Goal: Complete application form: Complete application form

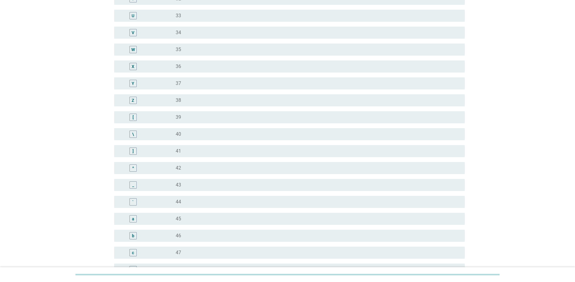
scroll to position [453, 0]
click at [136, 103] on div "]" at bounding box center [132, 100] width 7 height 7
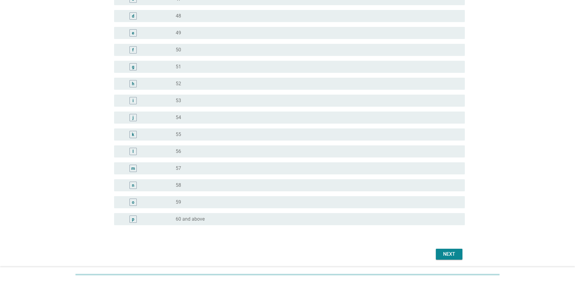
scroll to position [676, 0]
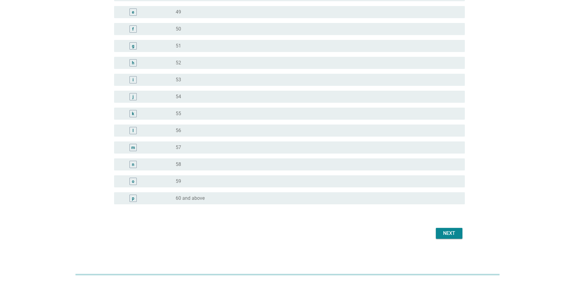
click at [454, 236] on div "Next" at bounding box center [449, 232] width 17 height 7
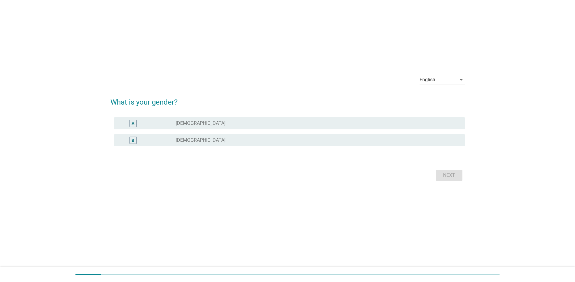
scroll to position [0, 0]
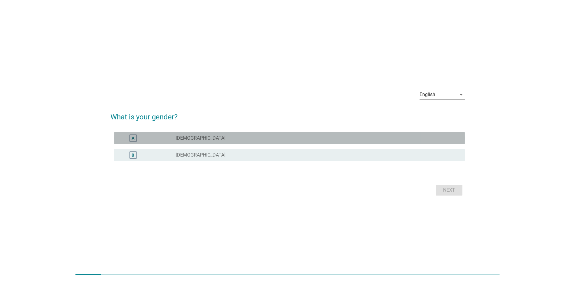
click at [198, 137] on div "radio_button_unchecked [DEMOGRAPHIC_DATA]" at bounding box center [315, 138] width 279 height 6
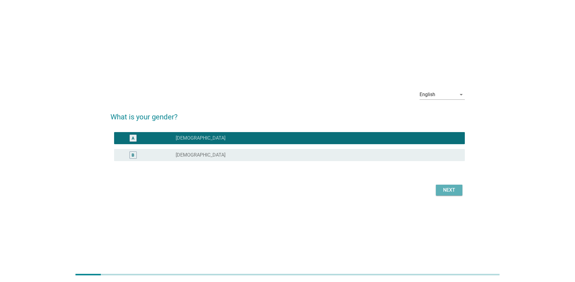
drag, startPoint x: 439, startPoint y: 189, endPoint x: 445, endPoint y: 190, distance: 6.5
click at [439, 189] on button "Next" at bounding box center [449, 189] width 27 height 11
click at [451, 192] on form "What is your gender? A radio_button_checked [DEMOGRAPHIC_DATA] B radio_button_u…" at bounding box center [287, 151] width 354 height 92
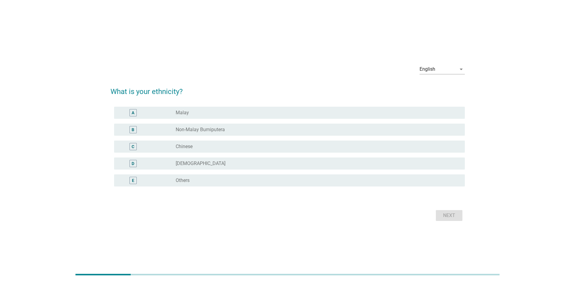
click at [189, 151] on div "C radio_button_unchecked Chinese" at bounding box center [289, 146] width 351 height 12
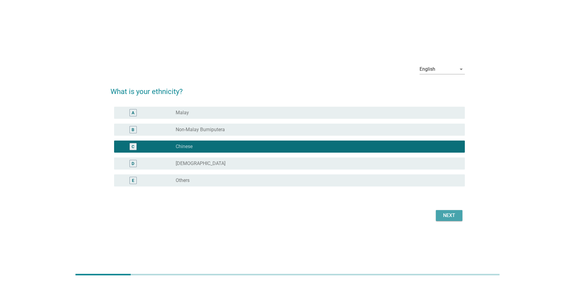
click at [451, 215] on div "Next" at bounding box center [449, 215] width 17 height 7
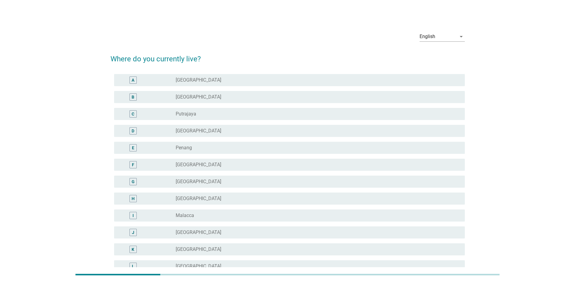
click at [228, 100] on div "radio_button_unchecked [GEOGRAPHIC_DATA]" at bounding box center [315, 97] width 279 height 6
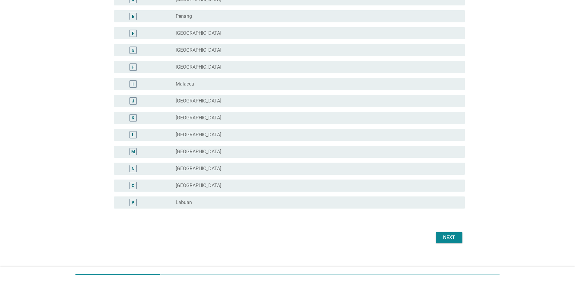
scroll to position [135, 0]
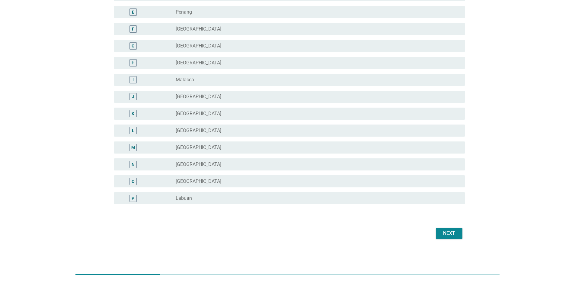
click at [452, 247] on div "English arrow_drop_down Where do you currently live? A radio_button_unchecked […" at bounding box center [287, 65] width 560 height 373
click at [448, 237] on button "Next" at bounding box center [449, 233] width 27 height 11
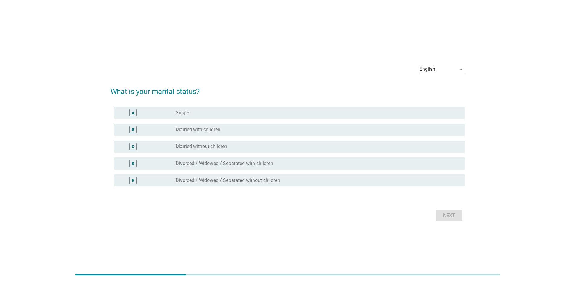
click at [232, 129] on div "radio_button_unchecked Married with children" at bounding box center [315, 129] width 279 height 6
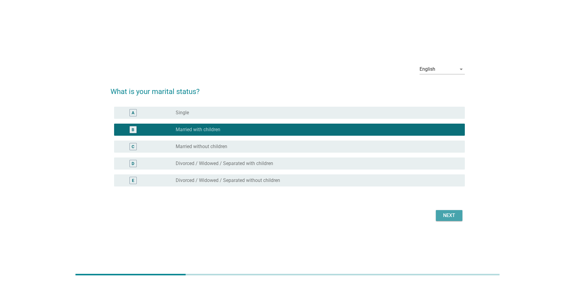
click at [449, 212] on div "Next" at bounding box center [449, 215] width 17 height 7
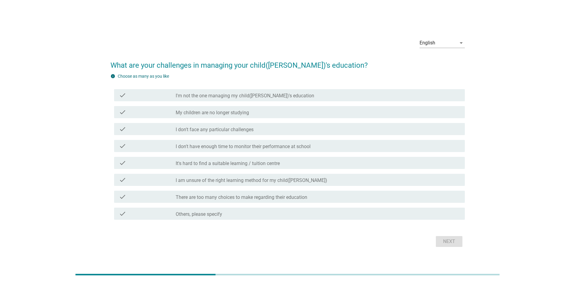
click at [206, 179] on label "I am unsure of the right learning method for my child([PERSON_NAME])" at bounding box center [251, 180] width 151 height 6
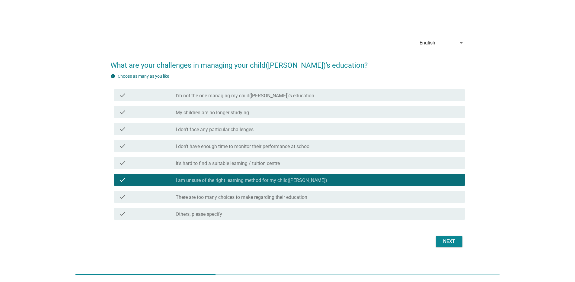
click at [204, 197] on label "There are too many choices to make regarding their education" at bounding box center [242, 197] width 132 height 6
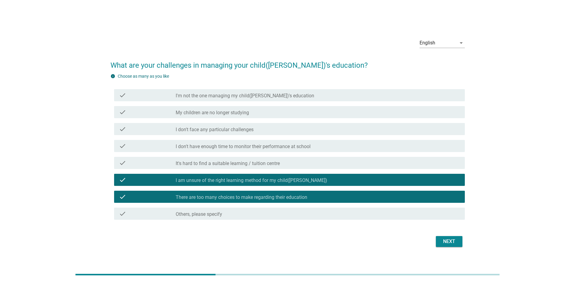
click at [446, 240] on div "Next" at bounding box center [449, 240] width 17 height 7
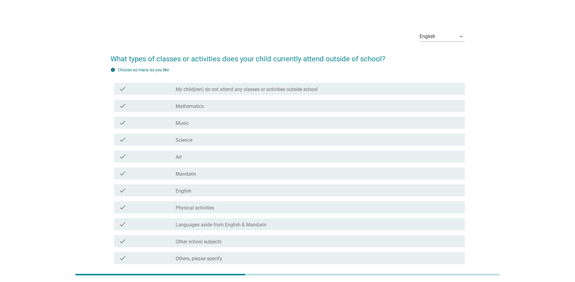
click at [191, 91] on label "My child(ren) do not attend any classes or activities outside school" at bounding box center [247, 89] width 142 height 6
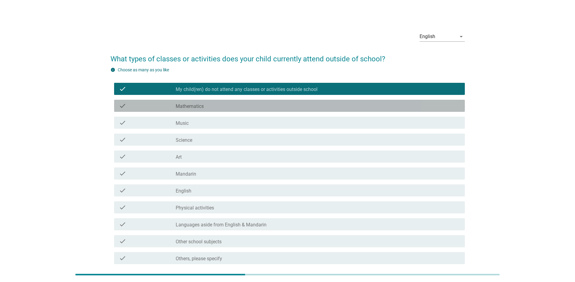
click at [193, 103] on label "Mathematics" at bounding box center [190, 106] width 28 height 6
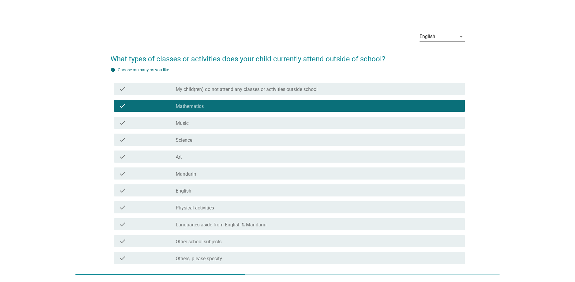
scroll to position [30, 0]
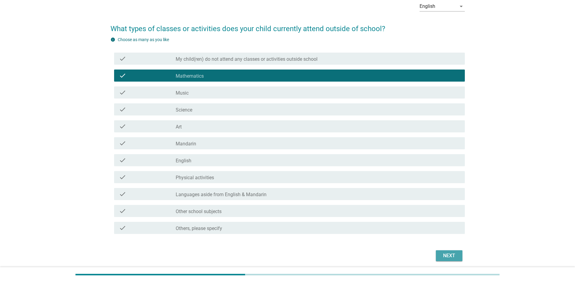
click at [455, 256] on div "Next" at bounding box center [449, 255] width 17 height 7
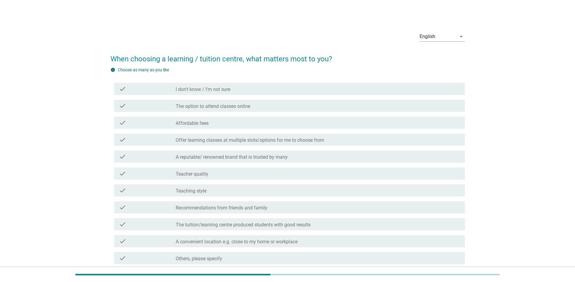
click at [214, 125] on div "check_box_outline_blank Affordable fees" at bounding box center [318, 122] width 284 height 7
click at [124, 106] on icon "check" at bounding box center [122, 105] width 7 height 7
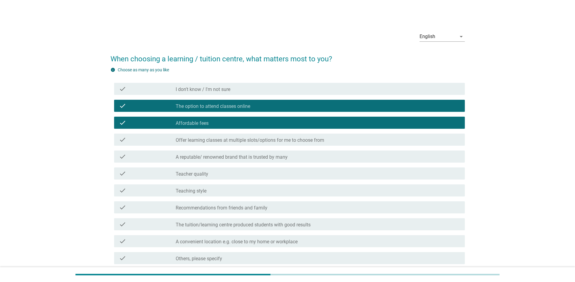
click at [125, 125] on icon "check" at bounding box center [122, 122] width 7 height 7
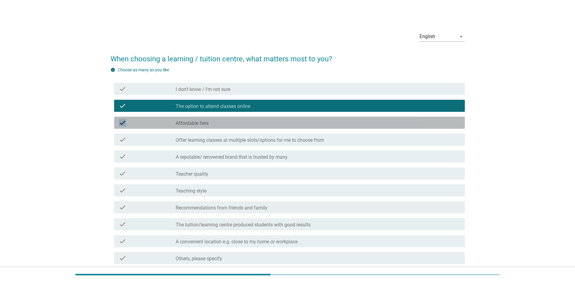
click at [125, 125] on icon "check" at bounding box center [122, 122] width 7 height 7
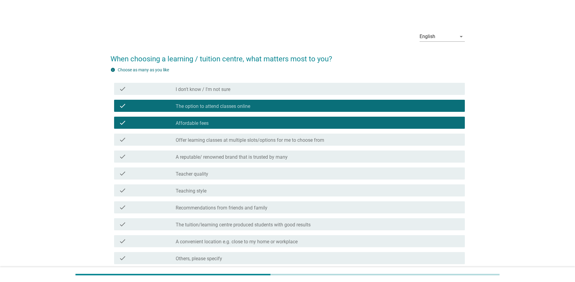
drag, startPoint x: 125, startPoint y: 125, endPoint x: 124, endPoint y: 140, distance: 15.1
click at [124, 140] on icon "check" at bounding box center [122, 139] width 7 height 7
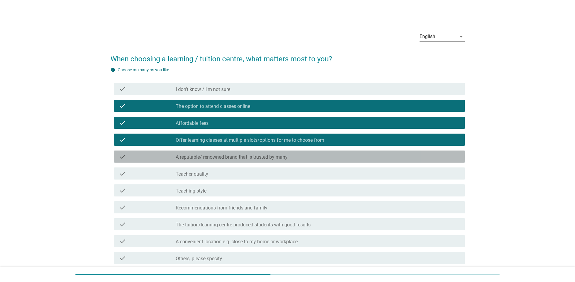
click at [125, 155] on icon "check" at bounding box center [122, 156] width 7 height 7
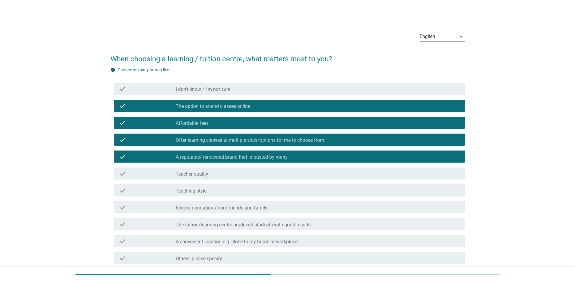
click at [125, 172] on icon "check" at bounding box center [122, 173] width 7 height 7
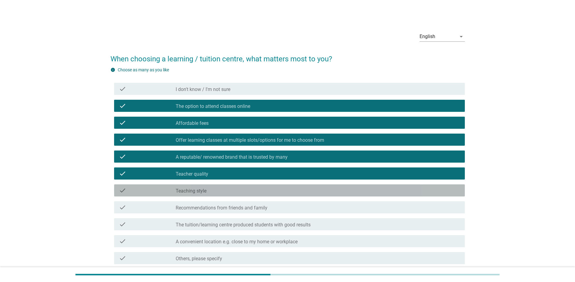
click at [130, 194] on div "check check_box_outline_blank Teaching style" at bounding box center [289, 190] width 351 height 12
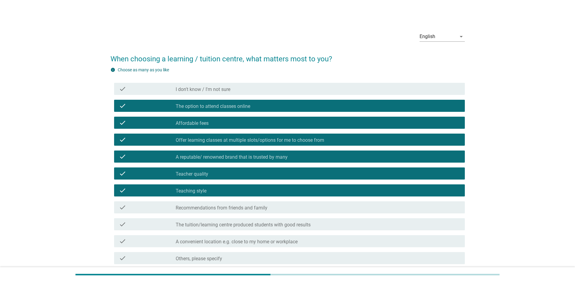
click at [132, 205] on div "check" at bounding box center [147, 206] width 57 height 7
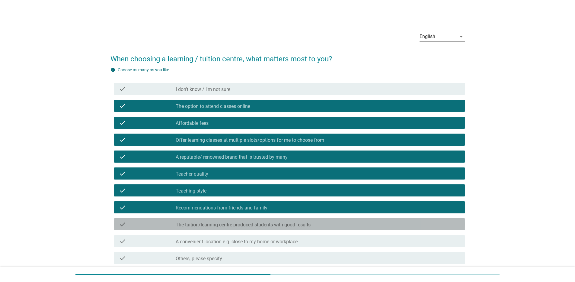
click at [134, 224] on div "check" at bounding box center [147, 223] width 57 height 7
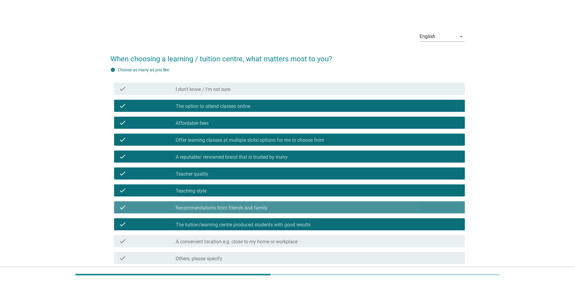
click at [134, 210] on div "check" at bounding box center [147, 206] width 57 height 7
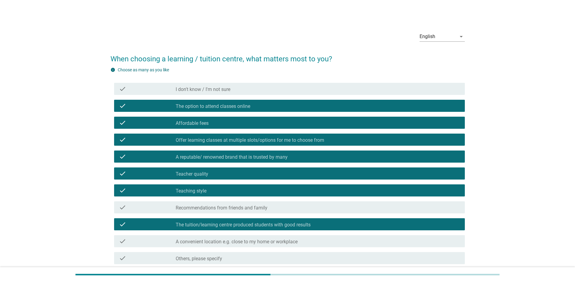
click at [132, 230] on div "check check_box_outline_blank The tuition/learning centre produced students wit…" at bounding box center [287, 223] width 354 height 17
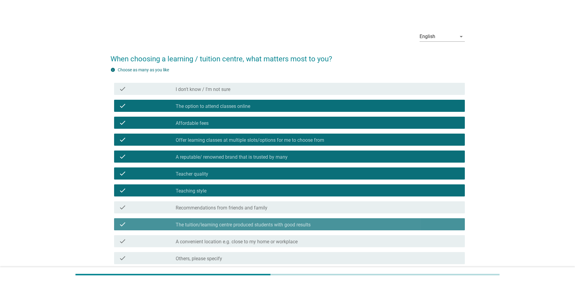
click at [132, 225] on div "check" at bounding box center [147, 223] width 57 height 7
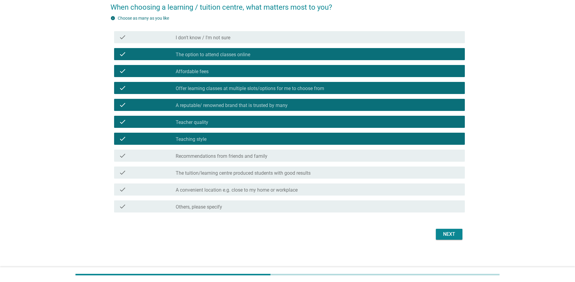
scroll to position [53, 0]
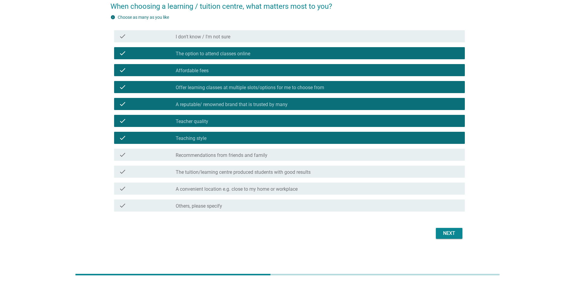
click at [120, 174] on icon "check" at bounding box center [122, 171] width 7 height 7
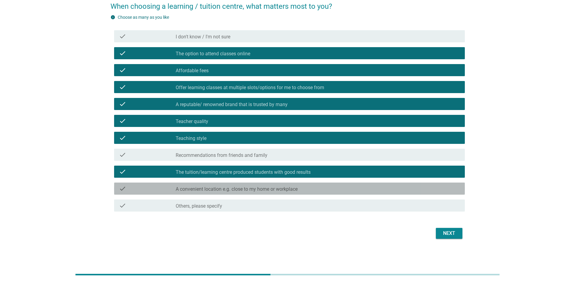
click at [120, 186] on icon "check" at bounding box center [122, 188] width 7 height 7
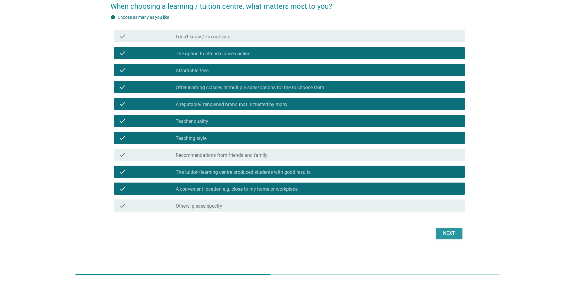
click at [459, 233] on button "Next" at bounding box center [449, 233] width 27 height 11
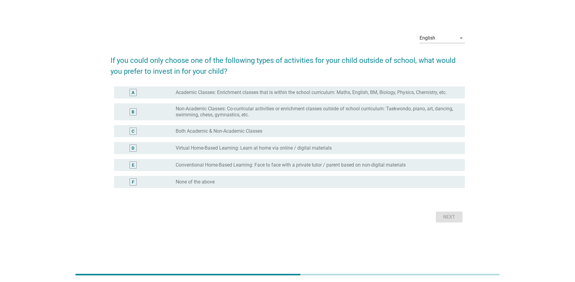
scroll to position [0, 0]
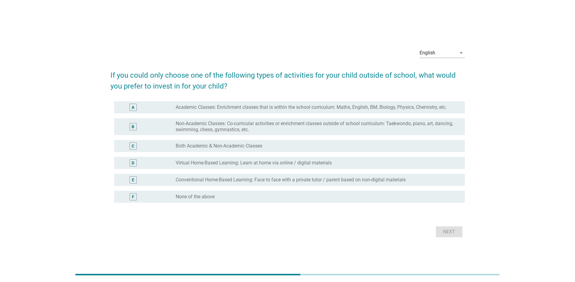
click at [130, 105] on div "A" at bounding box center [132, 107] width 7 height 7
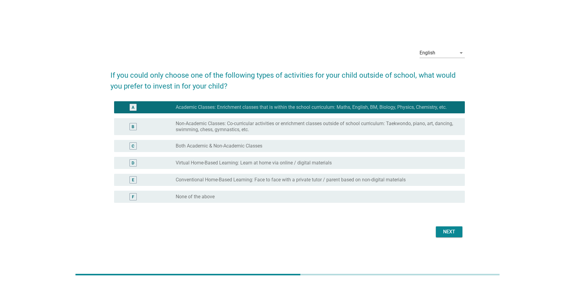
click at [449, 230] on div "Next" at bounding box center [449, 231] width 17 height 7
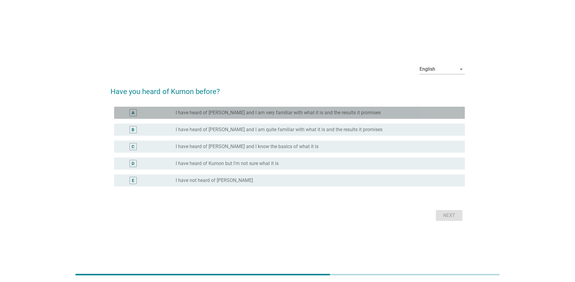
click at [134, 116] on div "A" at bounding box center [132, 112] width 7 height 7
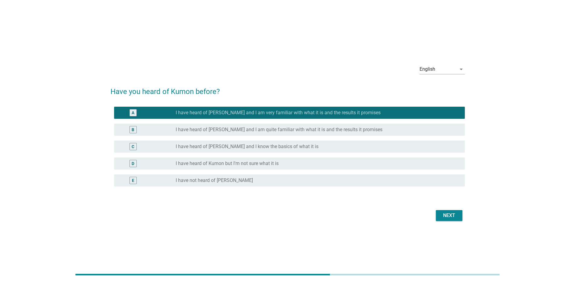
click at [454, 217] on div "Next" at bounding box center [449, 215] width 17 height 7
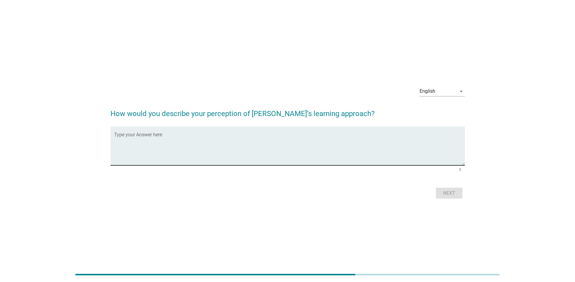
click at [179, 137] on textarea "Type your Answer here" at bounding box center [289, 149] width 351 height 32
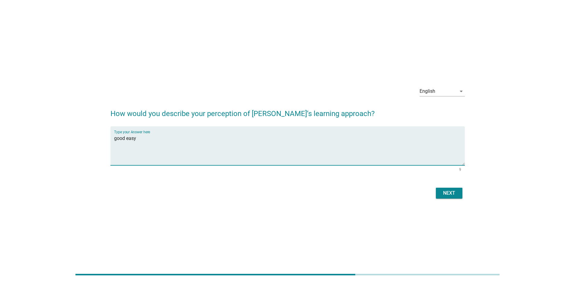
type textarea "good easy"
click at [445, 191] on div "Next" at bounding box center [449, 192] width 17 height 7
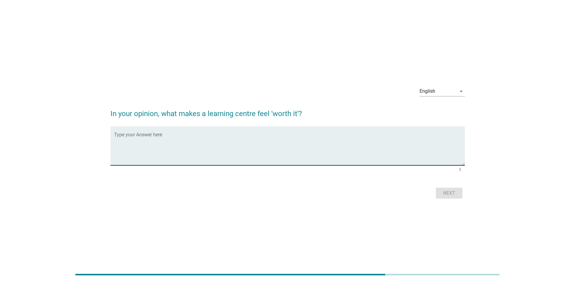
click at [193, 156] on textarea "Type your Answer here" at bounding box center [289, 149] width 351 height 32
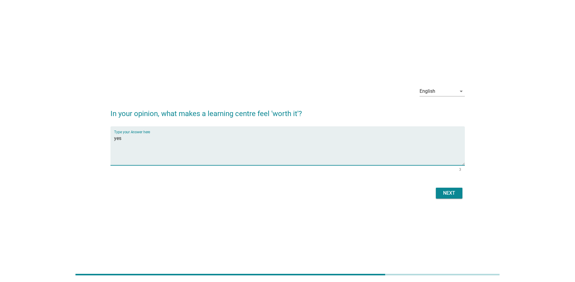
type textarea "yes"
click at [448, 195] on div "Next" at bounding box center [449, 192] width 17 height 7
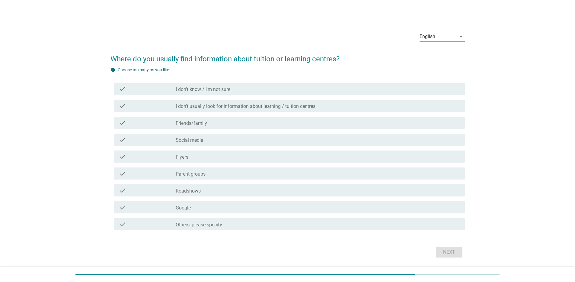
click at [206, 157] on div "check_box_outline_blank Flyers" at bounding box center [318, 156] width 284 height 7
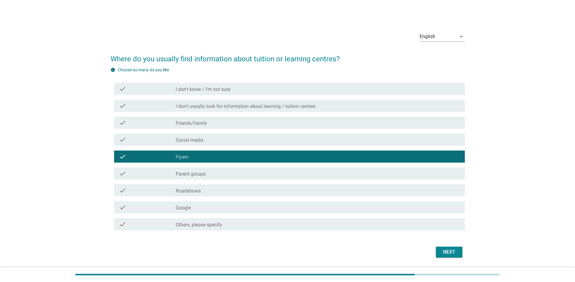
click at [204, 140] on div "check_box_outline_blank Social media" at bounding box center [318, 139] width 284 height 7
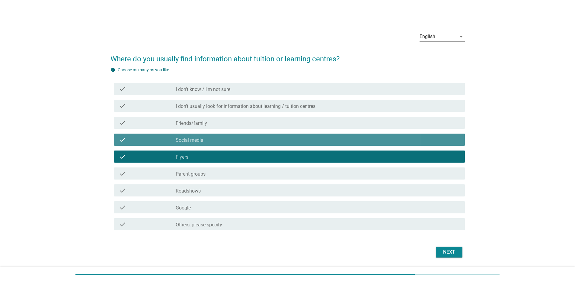
click at [205, 122] on label "Friends/family" at bounding box center [191, 123] width 31 height 6
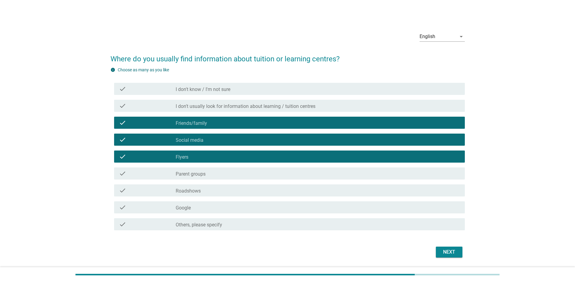
click at [448, 251] on div "Next" at bounding box center [449, 251] width 17 height 7
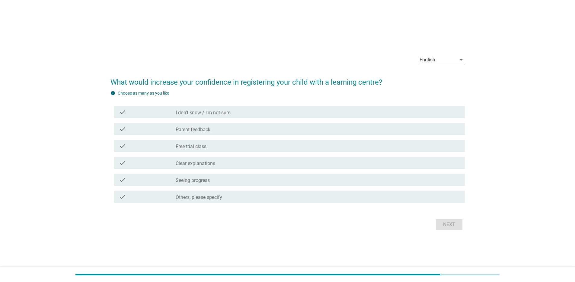
click at [201, 126] on label "Parent feedback" at bounding box center [193, 129] width 35 height 6
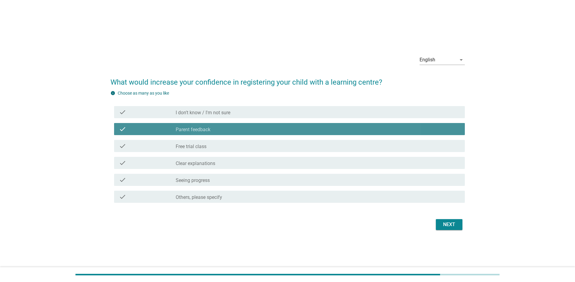
click at [200, 110] on label "I don't know / I'm not sure" at bounding box center [203, 113] width 55 height 6
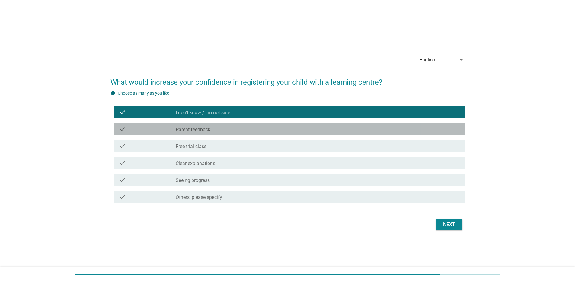
click at [201, 128] on label "Parent feedback" at bounding box center [193, 129] width 35 height 6
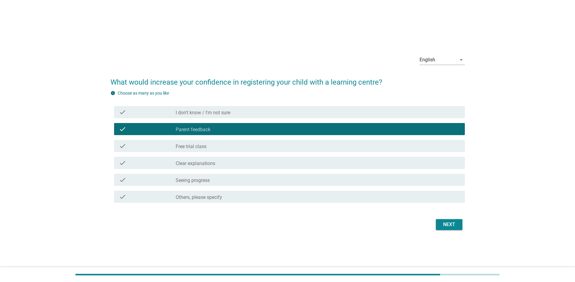
click at [202, 145] on label "Free trial class" at bounding box center [191, 146] width 31 height 6
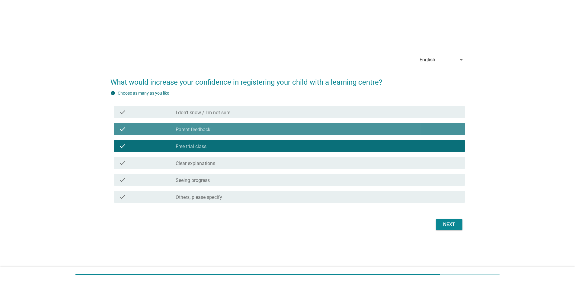
click at [203, 134] on div "check check_box_outline_blank Parent feedback" at bounding box center [289, 129] width 351 height 12
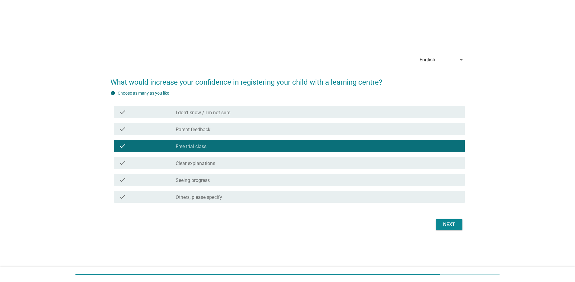
click at [206, 149] on label "Free trial class" at bounding box center [191, 146] width 31 height 6
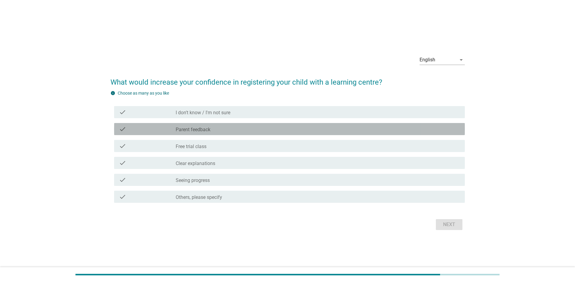
click at [204, 129] on label "Parent feedback" at bounding box center [193, 129] width 35 height 6
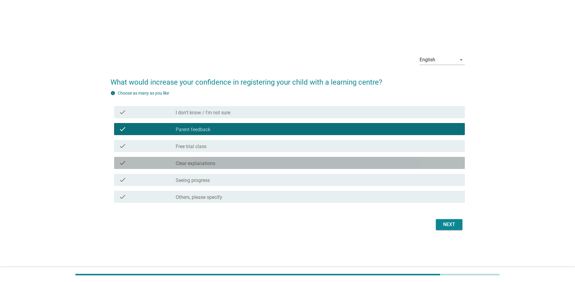
click at [212, 166] on label "Clear explanations" at bounding box center [196, 163] width 40 height 6
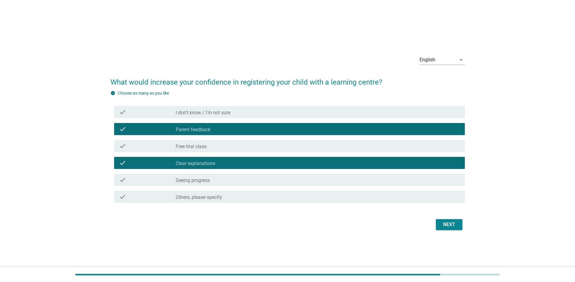
click at [215, 176] on div "check_box_outline_blank Seeing progress" at bounding box center [318, 179] width 284 height 7
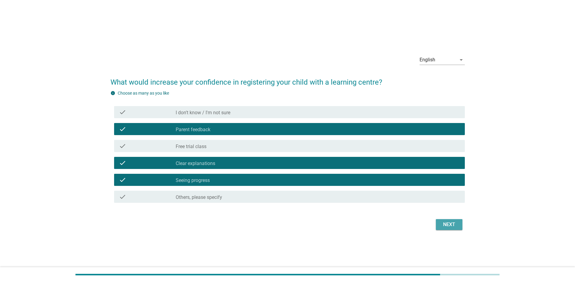
click at [447, 223] on div "Next" at bounding box center [449, 224] width 17 height 7
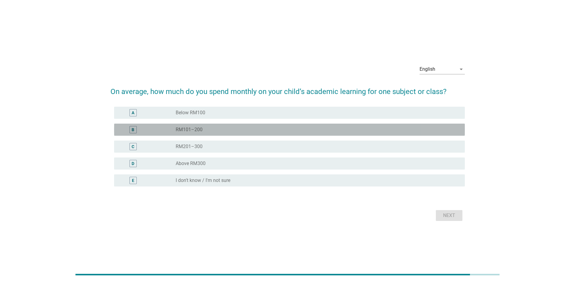
click at [214, 130] on div "radio_button_unchecked RM101–200" at bounding box center [315, 129] width 279 height 6
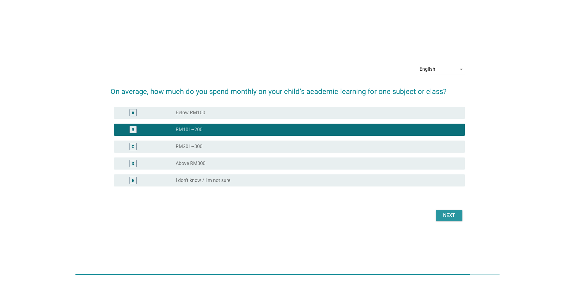
click at [446, 214] on div "Next" at bounding box center [449, 215] width 17 height 7
